Goal: Check status: Check status

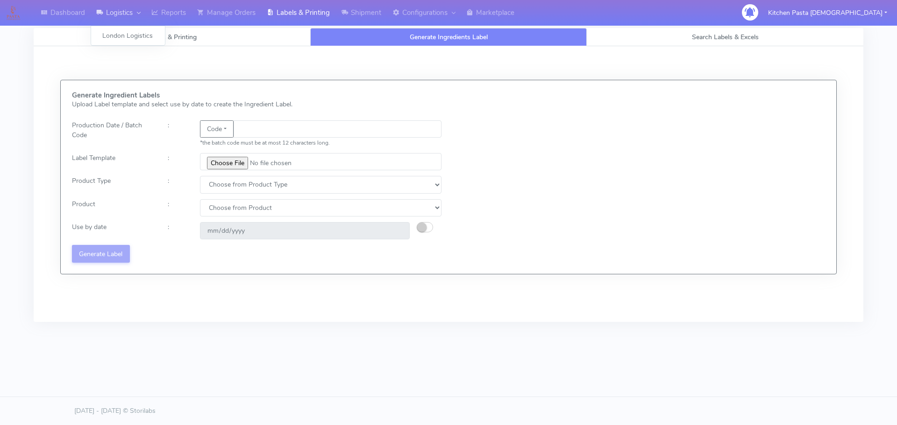
drag, startPoint x: 103, startPoint y: 12, endPoint x: 111, endPoint y: 15, distance: 8.9
click at [103, 12] on icon at bounding box center [99, 12] width 7 height 9
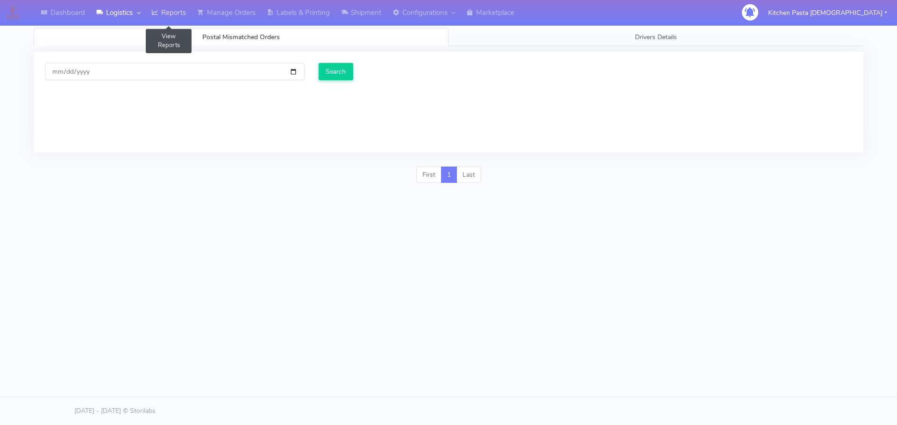
click at [188, 16] on link "Reports" at bounding box center [169, 13] width 46 height 26
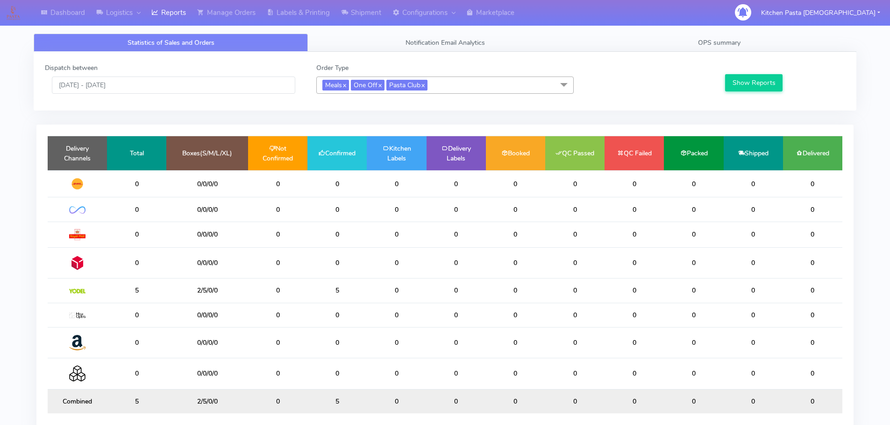
click at [147, 69] on div "Dispatch between [DATE] - [DATE]" at bounding box center [173, 78] width 271 height 31
click at [143, 85] on input "[DATE] - [DATE]" at bounding box center [173, 85] width 243 height 17
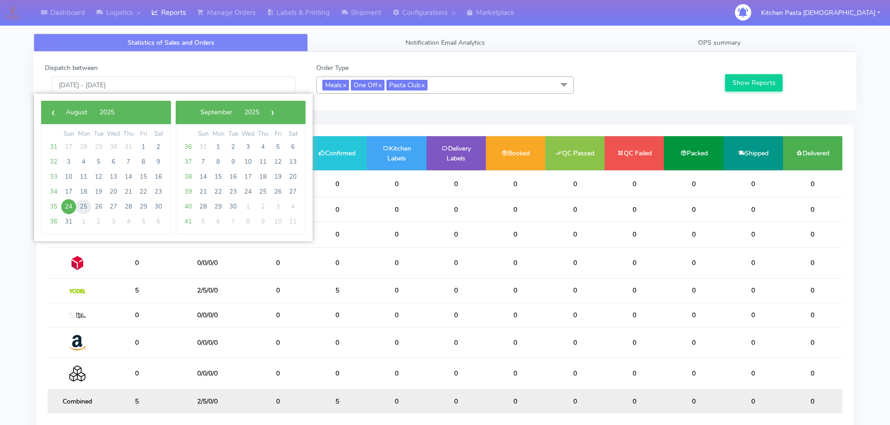
click at [82, 207] on span "25" at bounding box center [83, 206] width 15 height 15
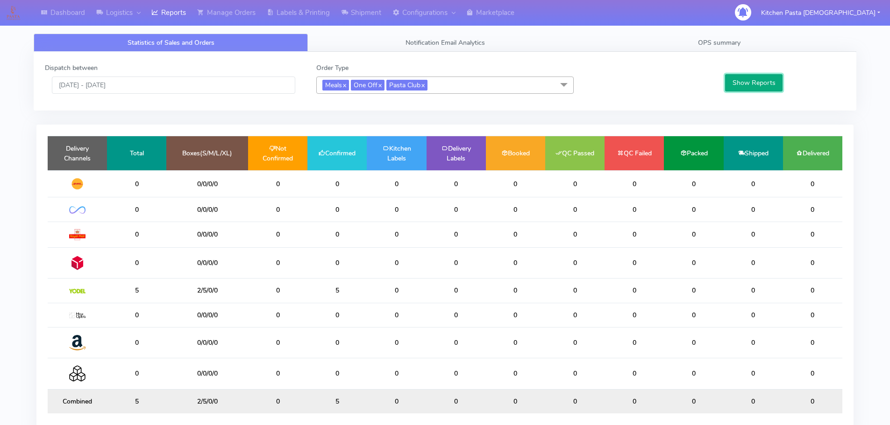
drag, startPoint x: 757, startPoint y: 83, endPoint x: 712, endPoint y: 113, distance: 53.9
click at [756, 83] on button "Show Reports" at bounding box center [753, 82] width 57 height 17
click at [139, 90] on input "[DATE] - [DATE]" at bounding box center [173, 85] width 243 height 17
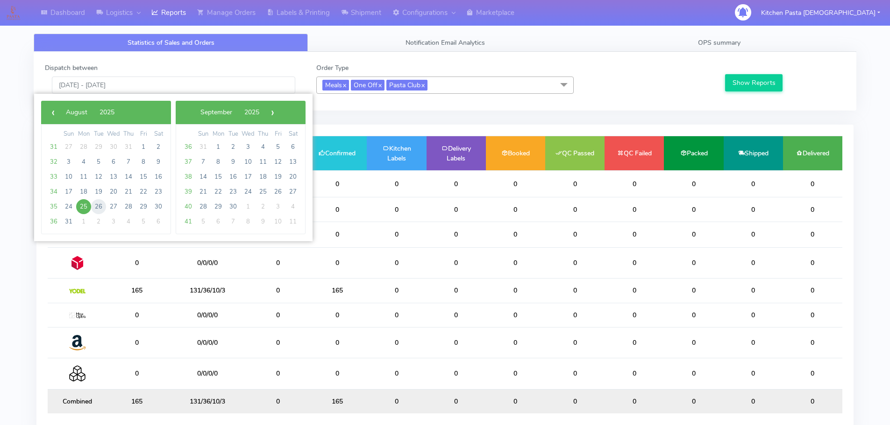
click at [101, 212] on span "26" at bounding box center [98, 206] width 15 height 15
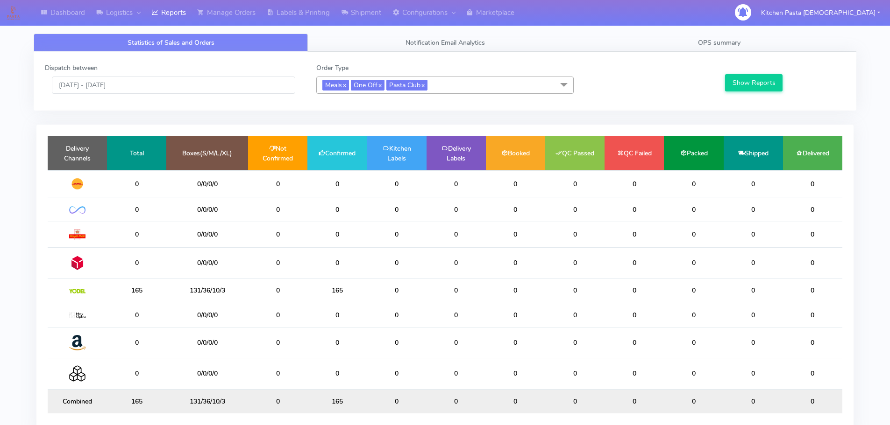
click at [759, 73] on div "Show Reports" at bounding box center [783, 78] width 135 height 31
click at [758, 81] on button "Show Reports" at bounding box center [753, 82] width 57 height 17
drag, startPoint x: 207, startPoint y: 80, endPoint x: 186, endPoint y: 92, distance: 23.4
click at [207, 80] on input "[DATE] - [DATE]" at bounding box center [173, 85] width 243 height 17
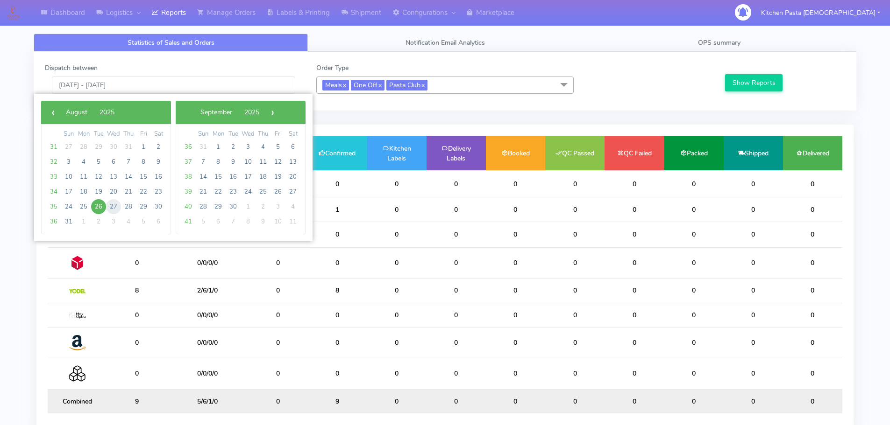
click at [117, 208] on span "27" at bounding box center [113, 206] width 15 height 15
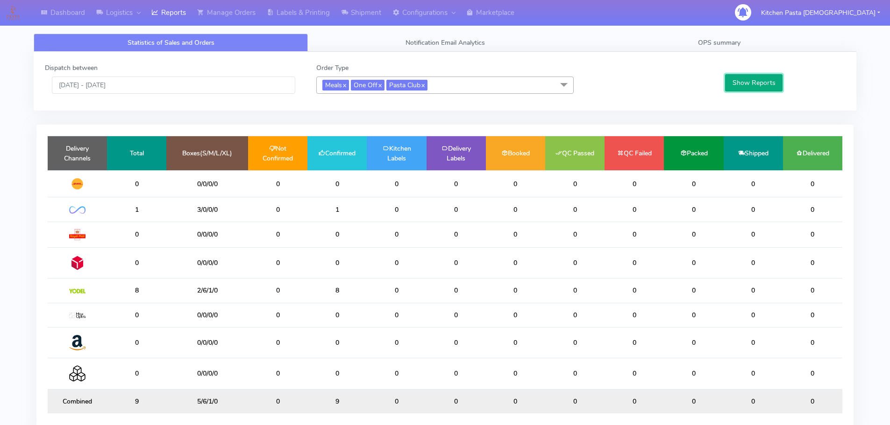
click at [769, 79] on button "Show Reports" at bounding box center [753, 82] width 57 height 17
click at [140, 87] on input "[DATE] - [DATE]" at bounding box center [173, 85] width 243 height 17
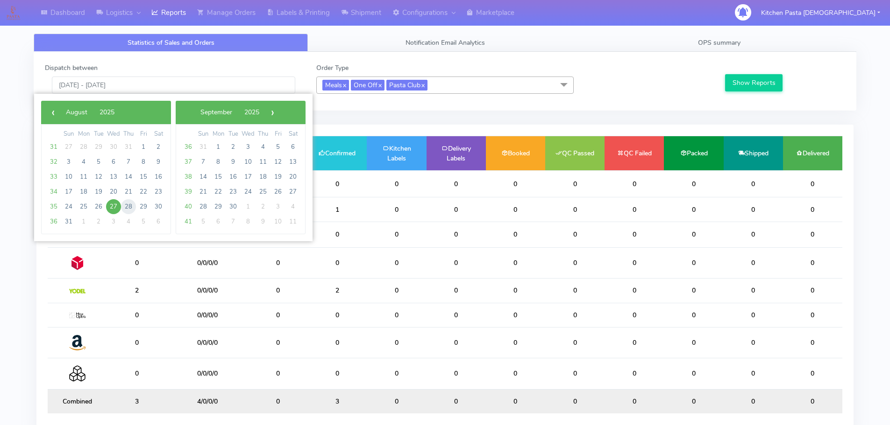
click at [132, 207] on span "28" at bounding box center [128, 206] width 15 height 15
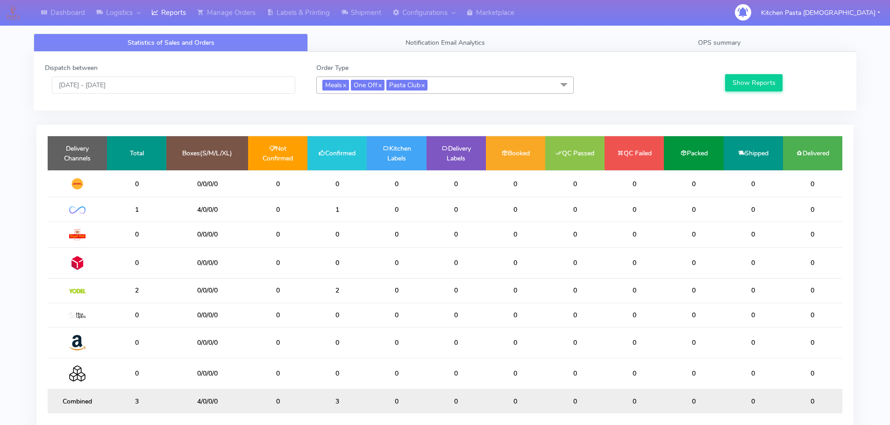
click at [781, 84] on div "Show Reports" at bounding box center [783, 78] width 135 height 31
click at [752, 83] on button "Show Reports" at bounding box center [753, 82] width 57 height 17
click at [158, 80] on input "[DATE] - [DATE]" at bounding box center [173, 85] width 243 height 17
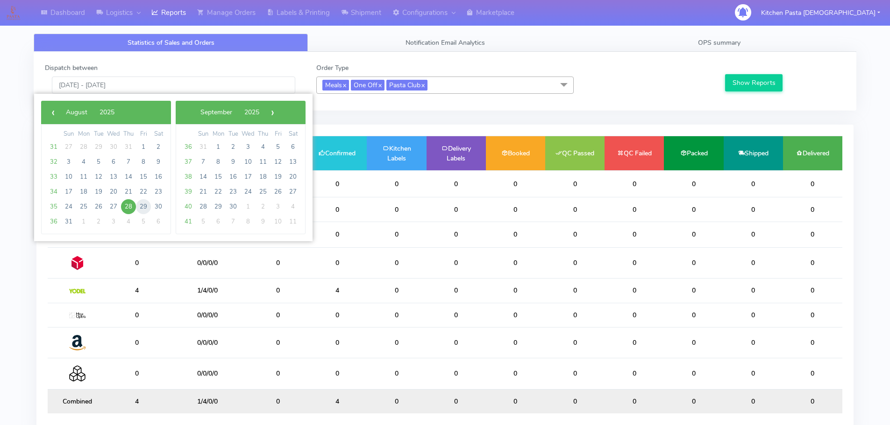
click at [145, 204] on span "29" at bounding box center [143, 206] width 15 height 15
type input "[DATE] - [DATE]"
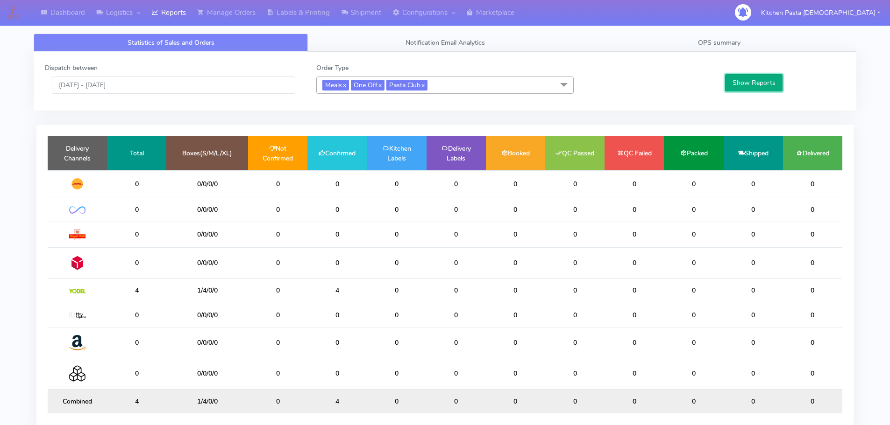
click at [760, 83] on button "Show Reports" at bounding box center [753, 82] width 57 height 17
